Goal: Information Seeking & Learning: Learn about a topic

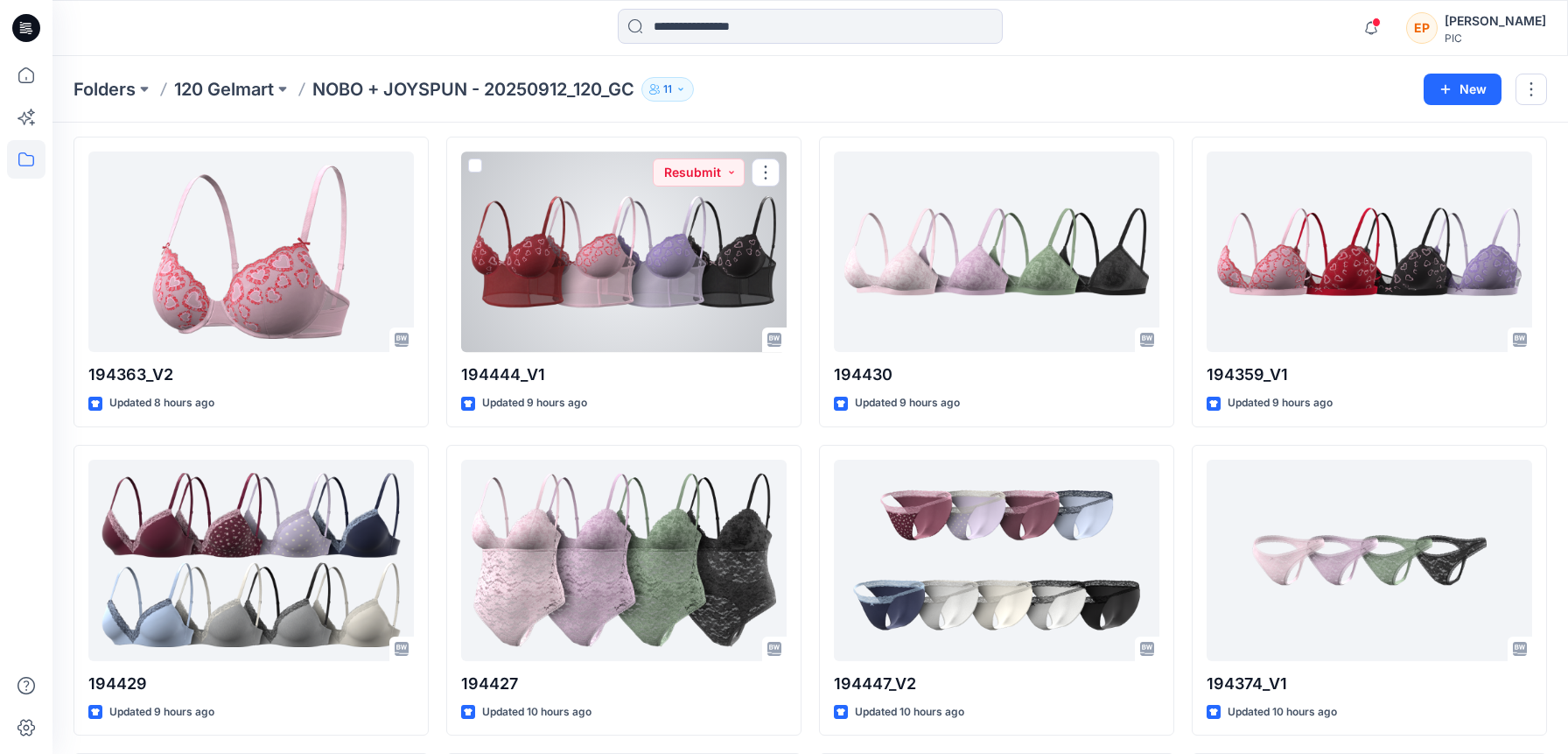
scroll to position [2533, 0]
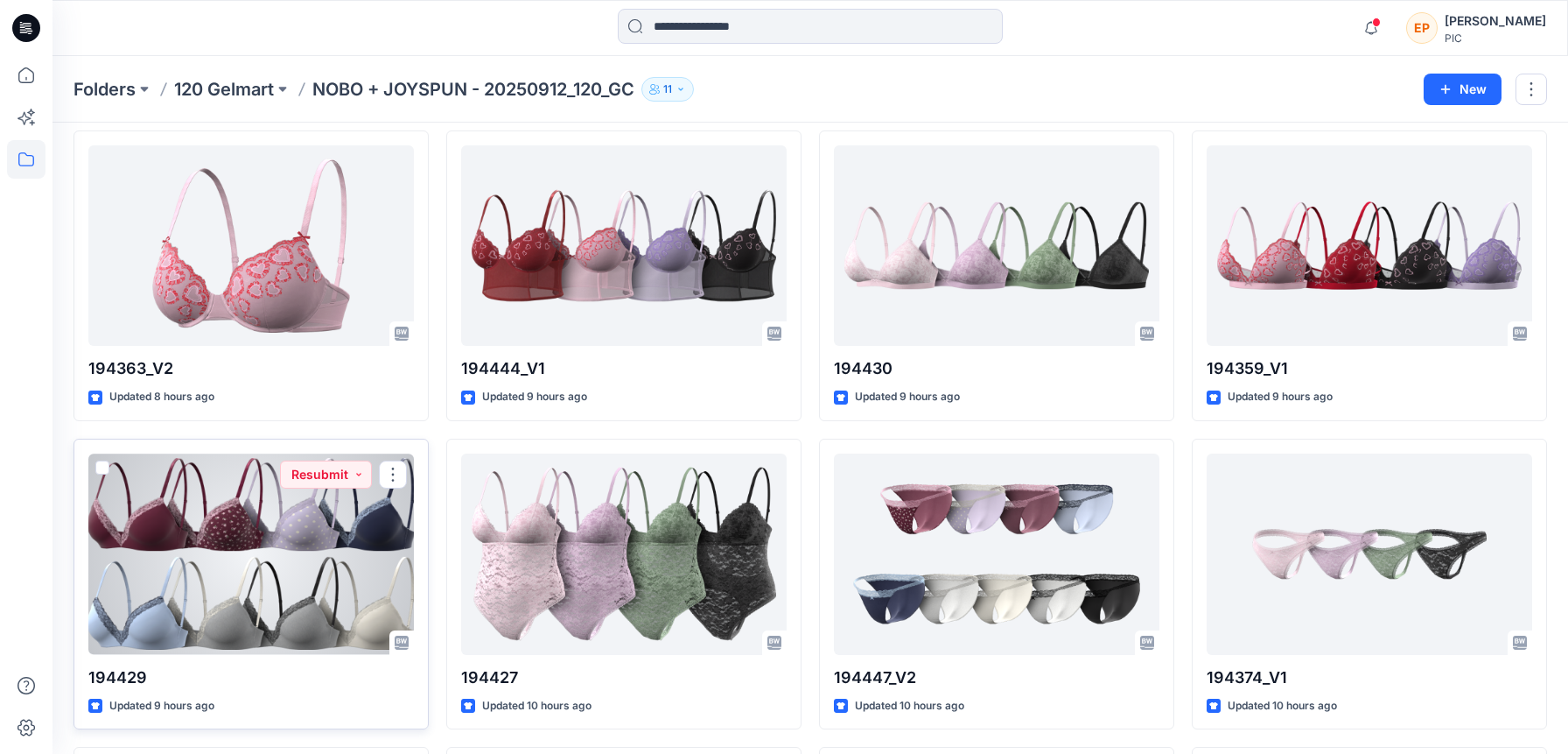
click at [218, 586] on div at bounding box center [251, 554] width 326 height 201
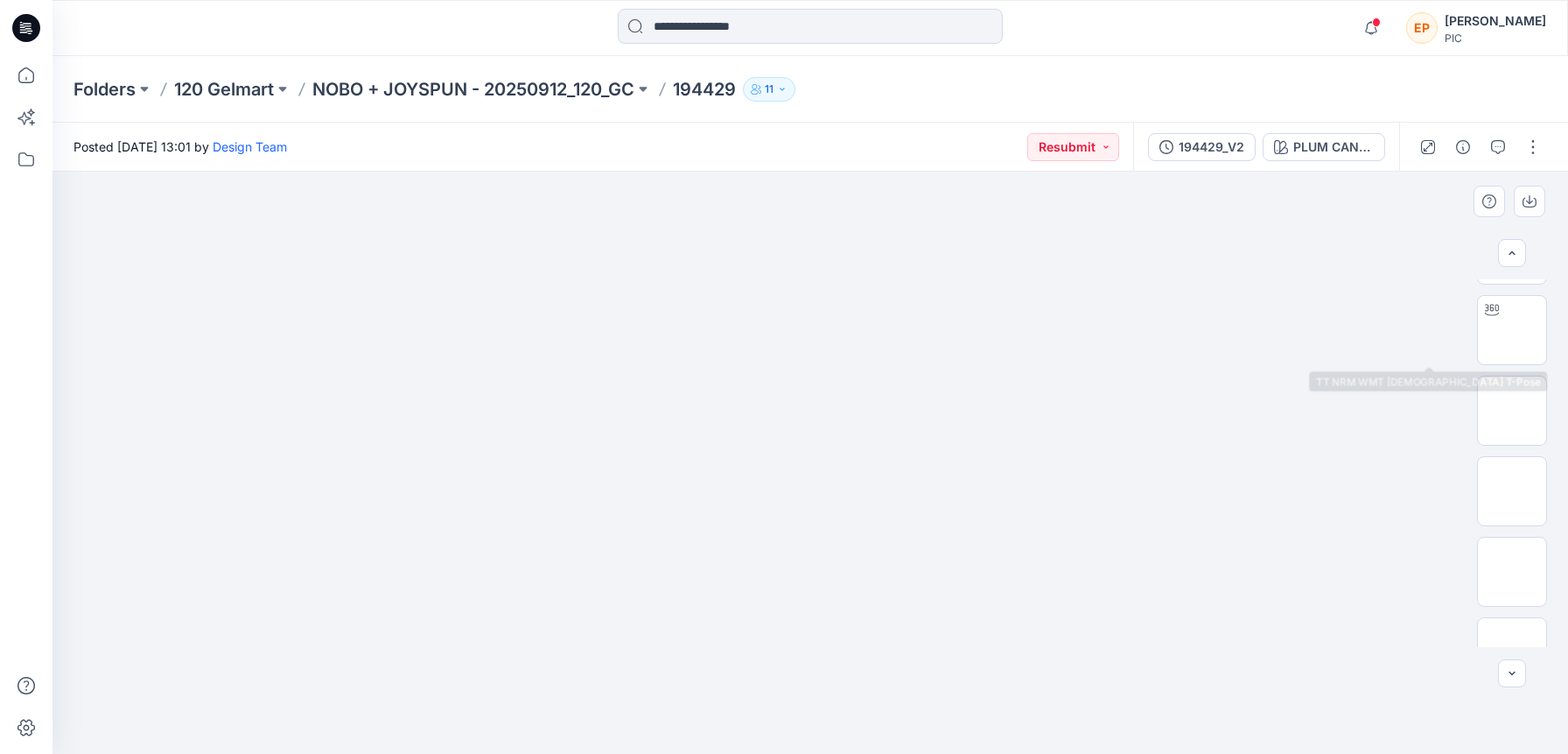
scroll to position [215, 0]
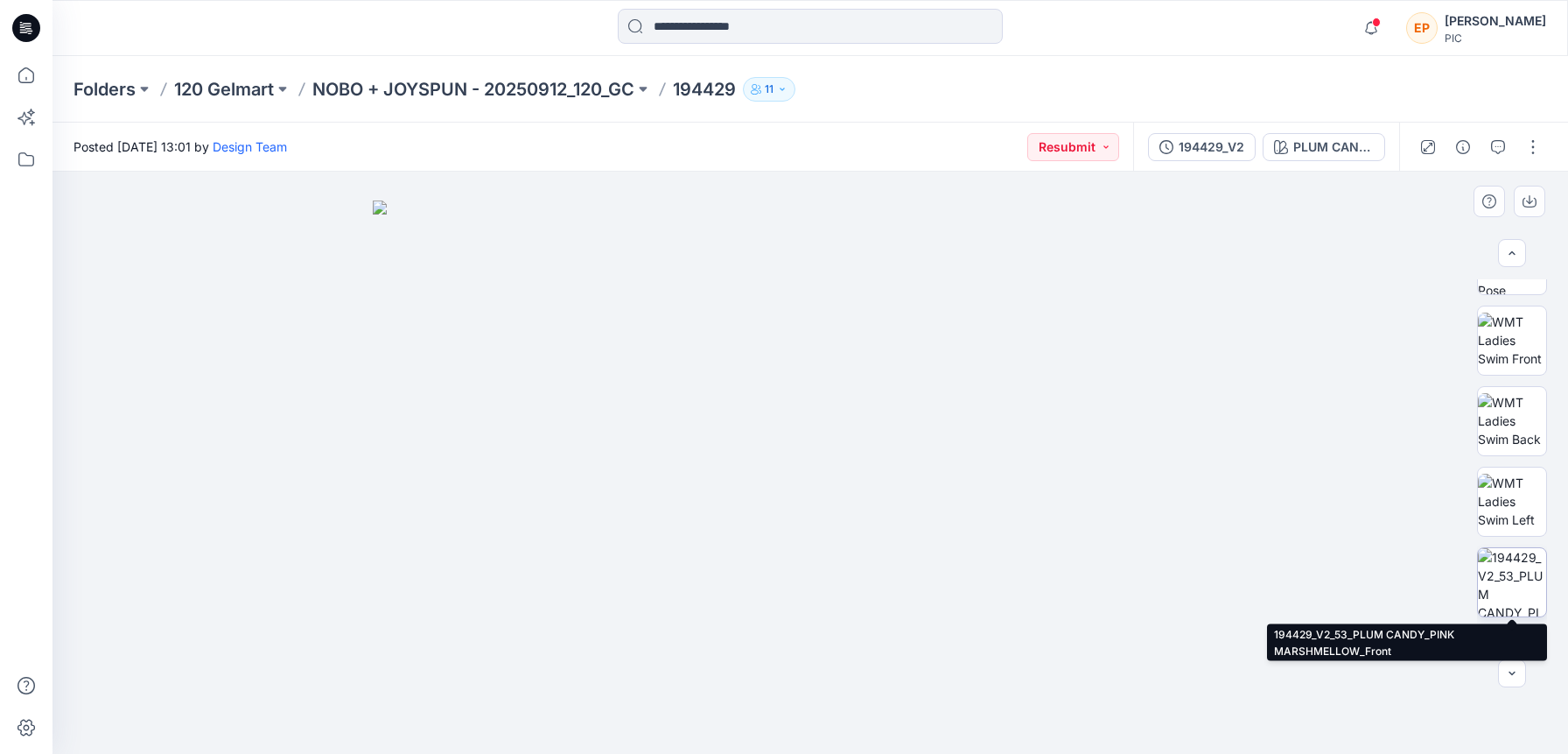
click at [1513, 557] on img at bounding box center [1512, 582] width 69 height 69
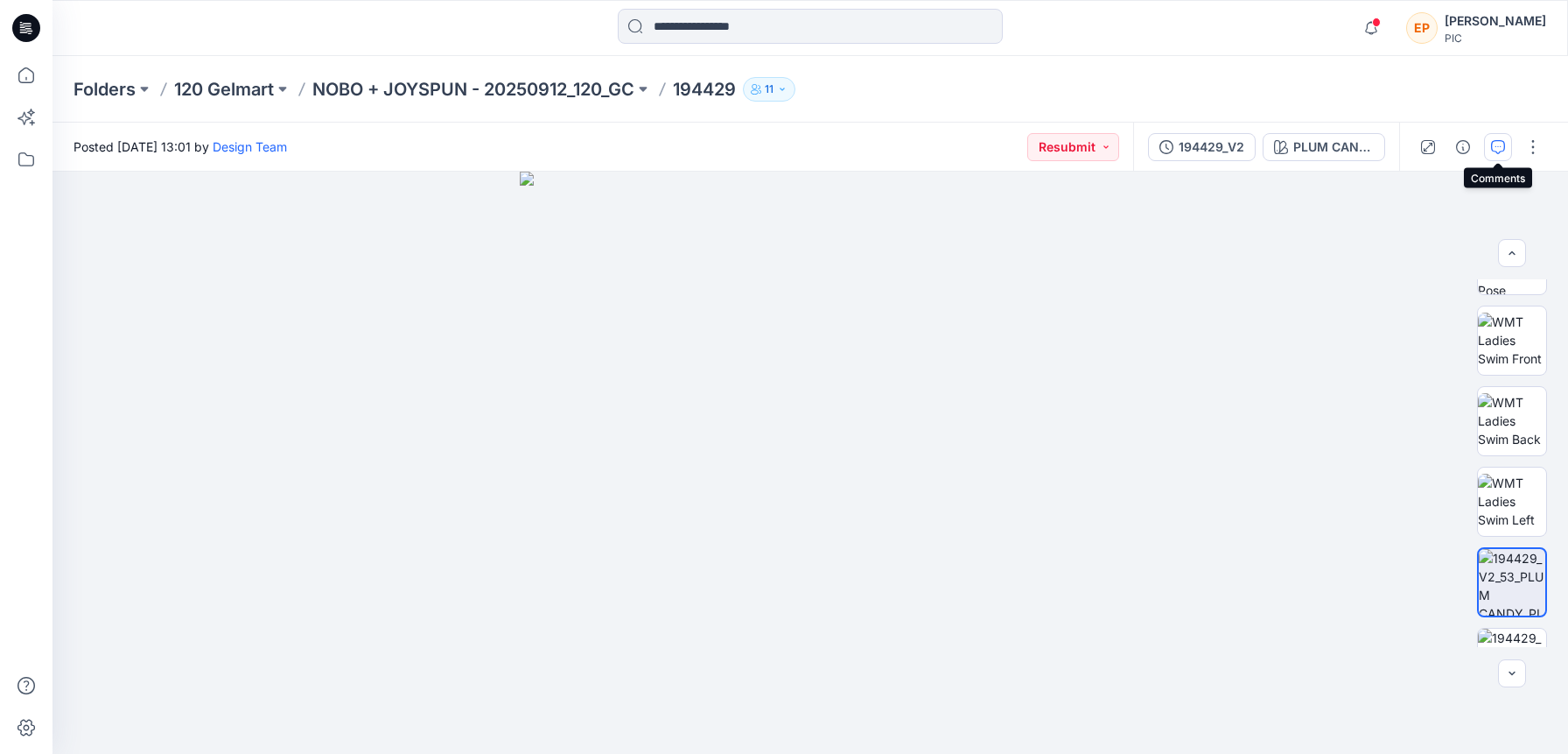
click at [1499, 148] on icon "button" at bounding box center [1499, 147] width 14 height 14
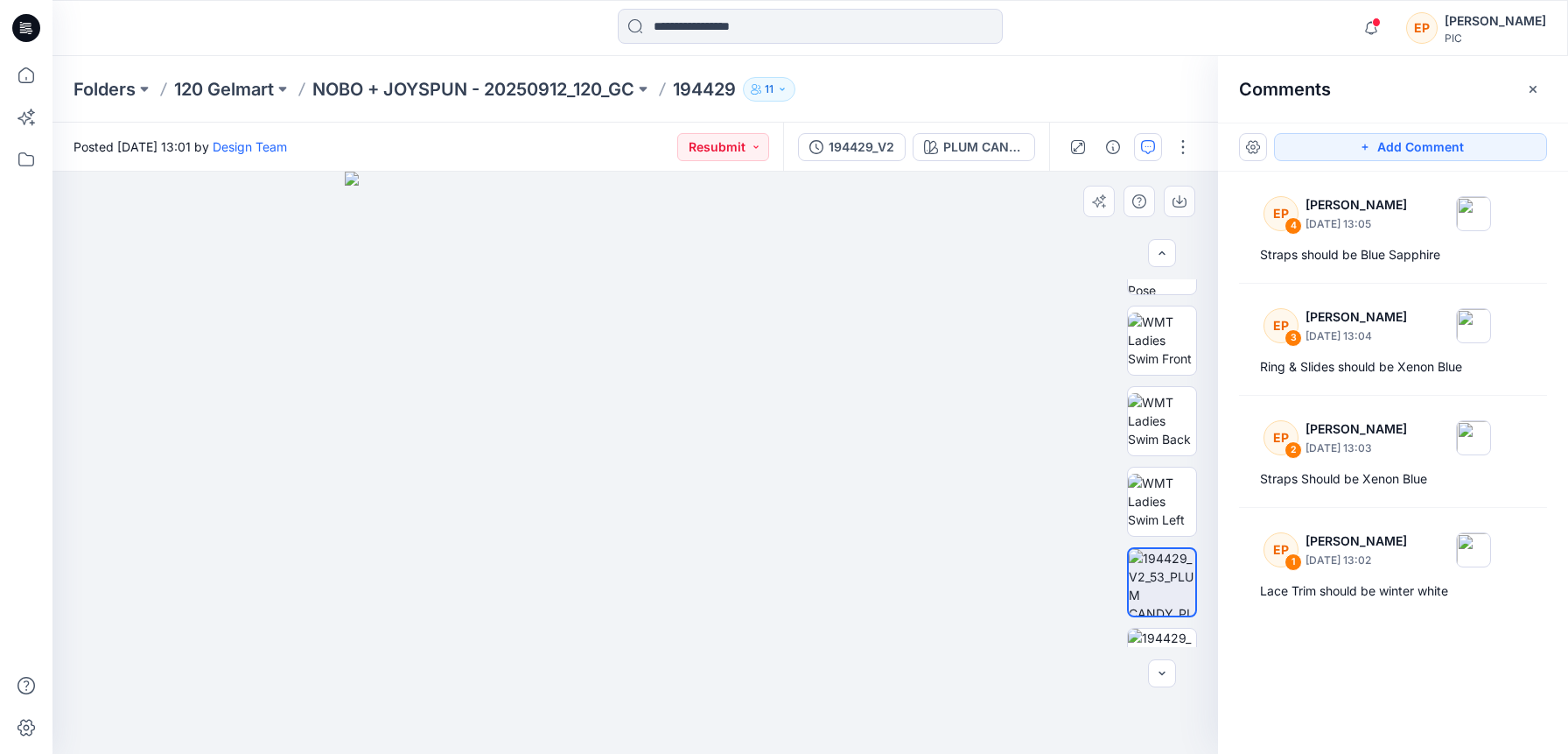
click at [802, 315] on img at bounding box center [636, 463] width 582 height 582
click at [803, 313] on img at bounding box center [636, 463] width 582 height 582
click at [794, 304] on img at bounding box center [636, 463] width 582 height 582
click at [807, 295] on img at bounding box center [636, 463] width 582 height 582
click at [1146, 149] on icon "button" at bounding box center [1149, 147] width 14 height 14
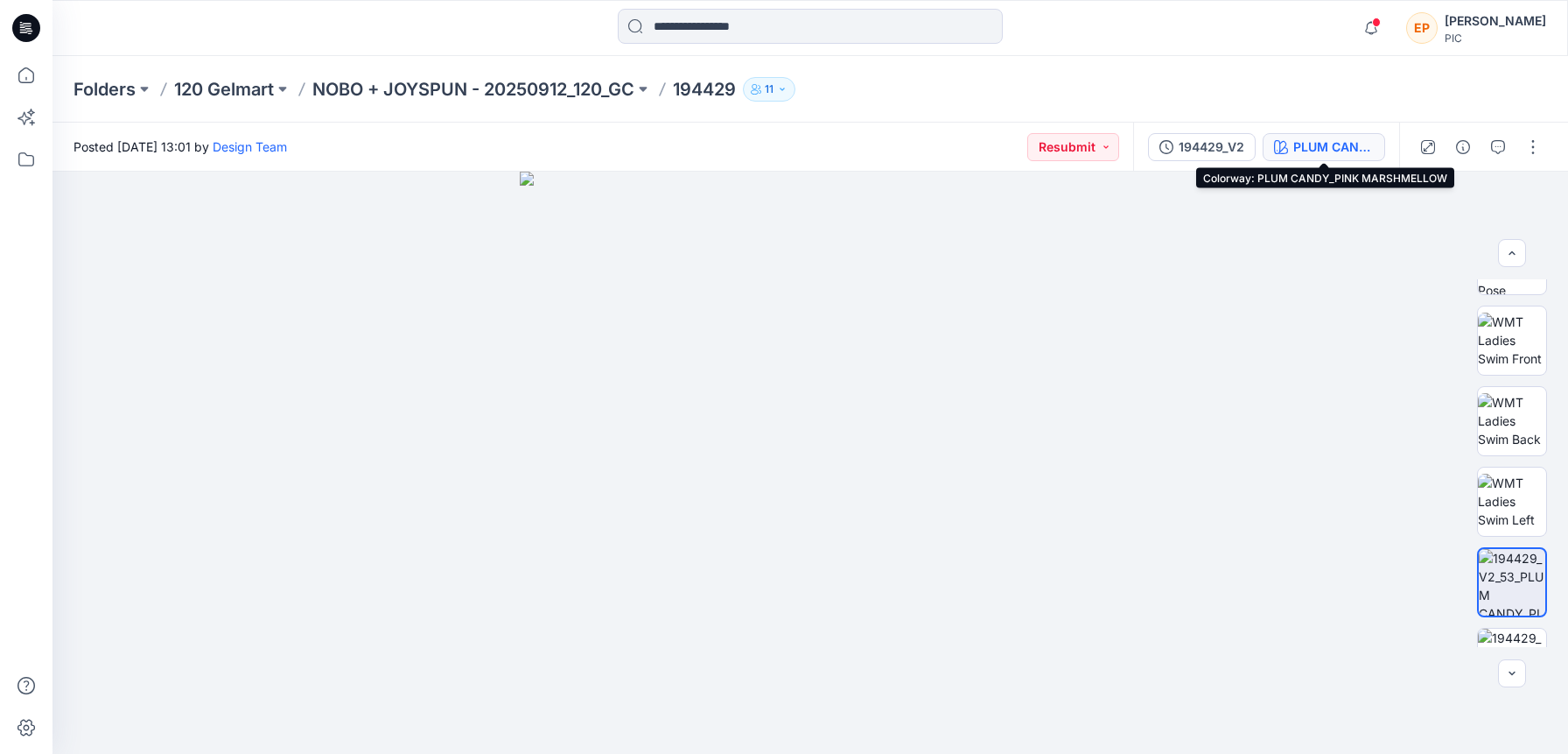
click at [1323, 142] on div "PLUM CANDY_PINK MARSHMELLOW" at bounding box center [1334, 147] width 80 height 20
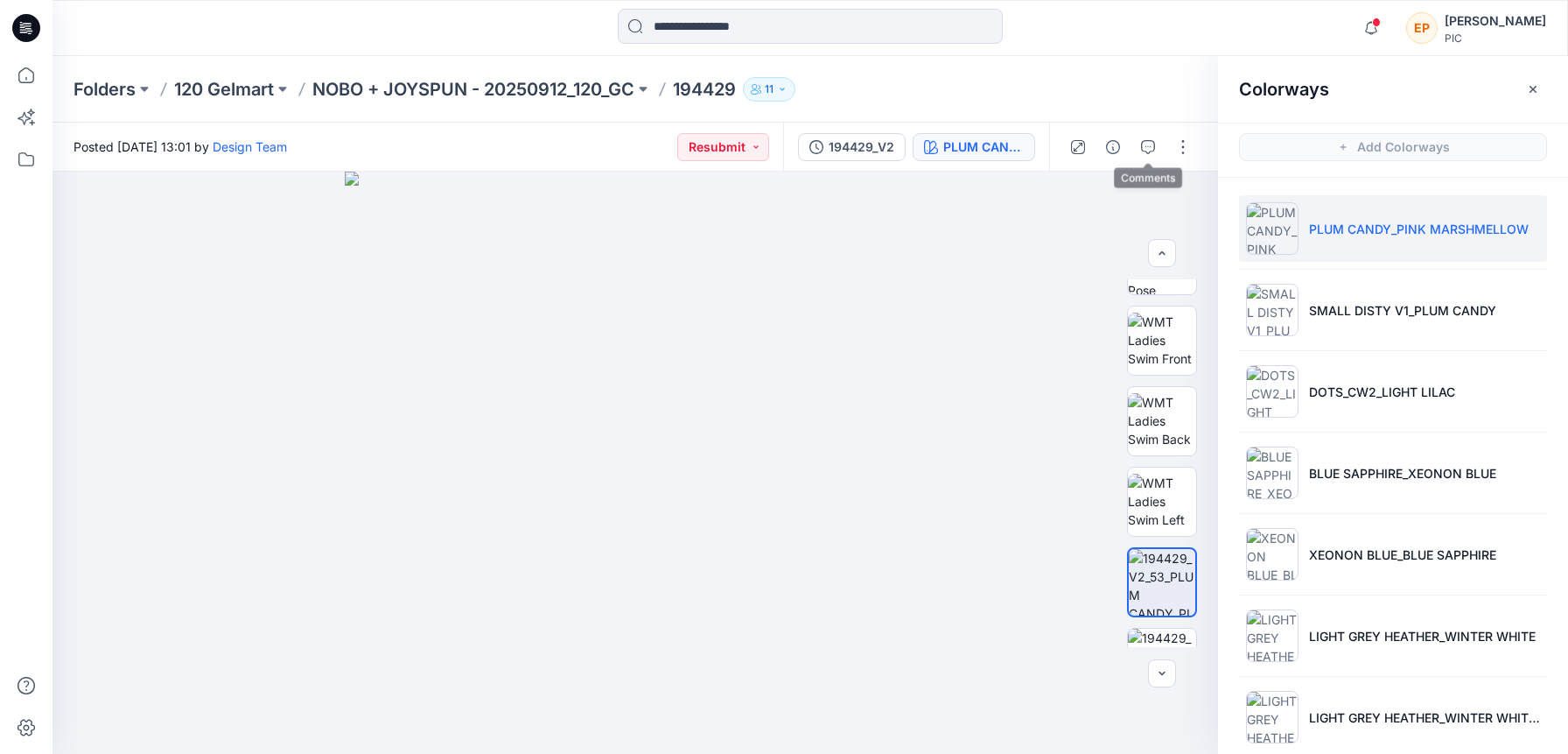
click at [1131, 146] on div at bounding box center [1130, 147] width 162 height 49
click at [1145, 144] on icon "button" at bounding box center [1149, 147] width 14 height 14
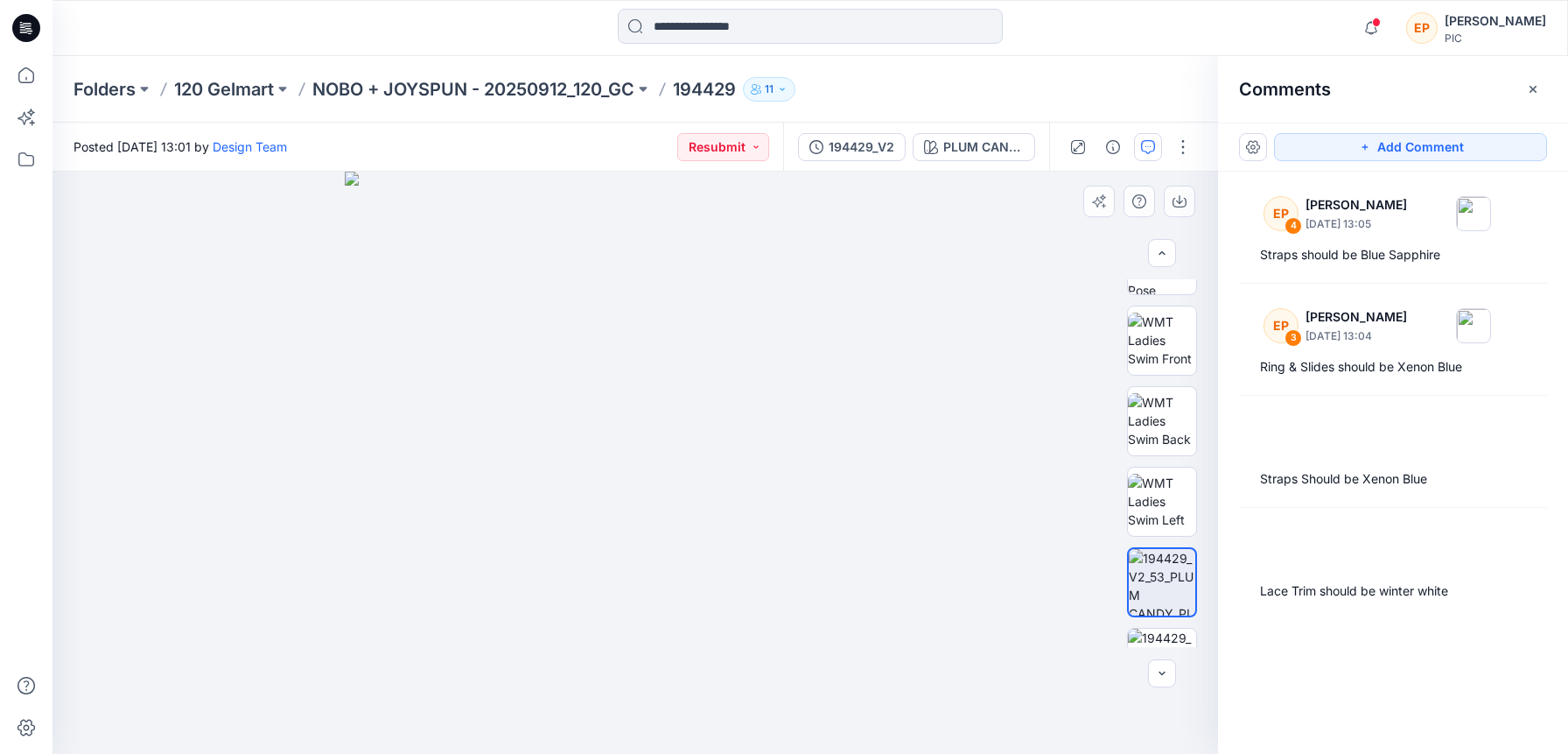
click at [800, 291] on img at bounding box center [636, 463] width 582 height 582
click at [803, 292] on img at bounding box center [636, 463] width 582 height 582
